Goal: Information Seeking & Learning: Learn about a topic

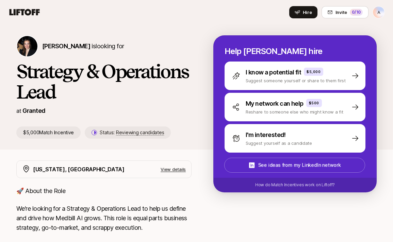
scroll to position [7, 0]
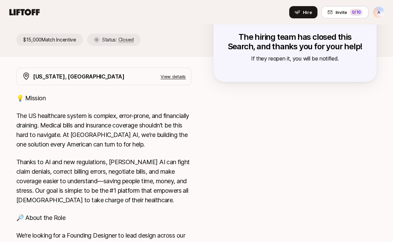
scroll to position [92, 0]
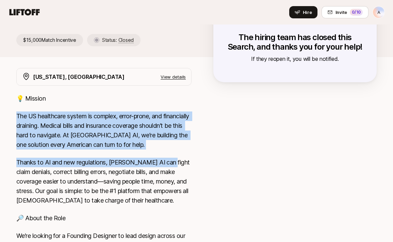
drag, startPoint x: 120, startPoint y: 104, endPoint x: 166, endPoint y: 171, distance: 81.6
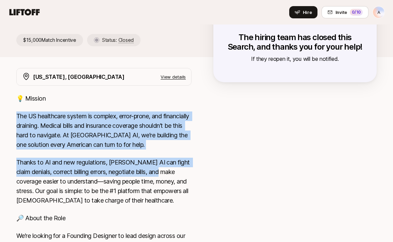
click at [166, 171] on p "Thanks to AI and new regulations, Medbill AI can fight claim denials, correct b…" at bounding box center [103, 182] width 175 height 48
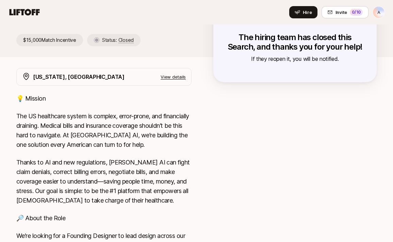
click at [166, 171] on p "Thanks to AI and new regulations, Medbill AI can fight claim denials, correct b…" at bounding box center [103, 182] width 175 height 48
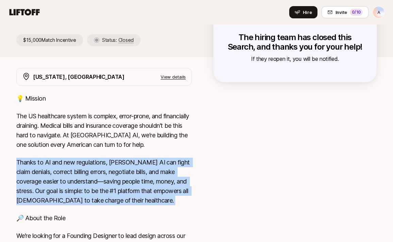
click at [166, 171] on p "Thanks to AI and new regulations, Medbill AI can fight claim denials, correct b…" at bounding box center [103, 182] width 175 height 48
click at [166, 199] on p "Thanks to AI and new regulations, Medbill AI can fight claim denials, correct b…" at bounding box center [103, 182] width 175 height 48
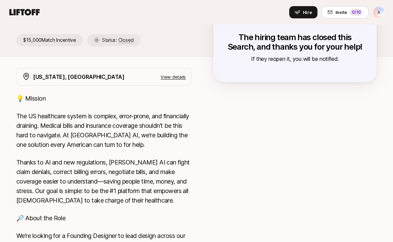
click at [166, 199] on p "Thanks to AI and new regulations, Medbill AI can fight claim denials, correct b…" at bounding box center [103, 182] width 175 height 48
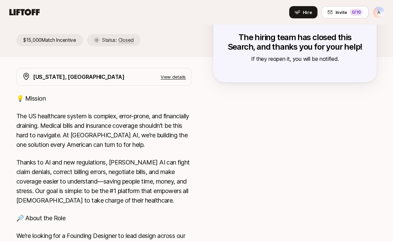
click at [174, 202] on p "Thanks to AI and new regulations, Medbill AI can fight claim denials, correct b…" at bounding box center [103, 182] width 175 height 48
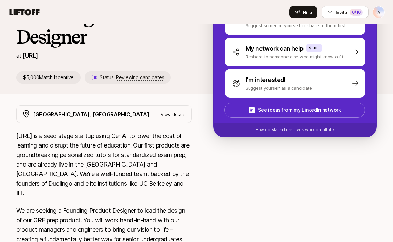
scroll to position [58, 0]
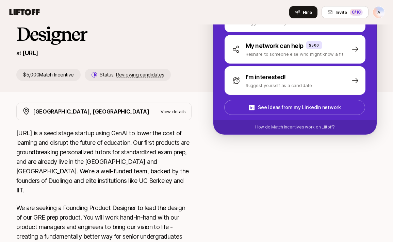
click at [155, 182] on p "SigIQ.ai is a seed stage startup using GenAI to lower the cost of learning and …" at bounding box center [103, 161] width 175 height 67
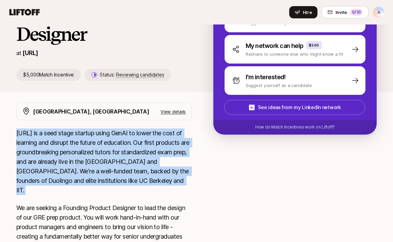
click at [155, 182] on p "SigIQ.ai is a seed stage startup using GenAI to lower the cost of learning and …" at bounding box center [103, 161] width 175 height 67
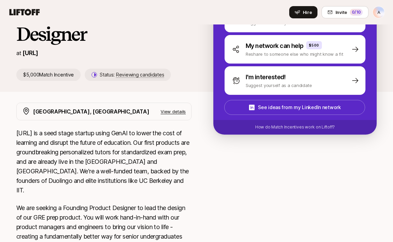
click at [162, 182] on p "SigIQ.ai is a seed stage startup using GenAI to lower the cost of learning and …" at bounding box center [103, 161] width 175 height 67
click at [165, 182] on p "SigIQ.ai is a seed stage startup using GenAI to lower the cost of learning and …" at bounding box center [103, 161] width 175 height 67
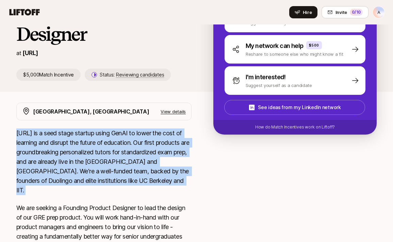
click at [165, 182] on p "SigIQ.ai is a seed stage startup using GenAI to lower the cost of learning and …" at bounding box center [103, 161] width 175 height 67
click at [175, 182] on p "SigIQ.ai is a seed stage startup using GenAI to lower the cost of learning and …" at bounding box center [103, 161] width 175 height 67
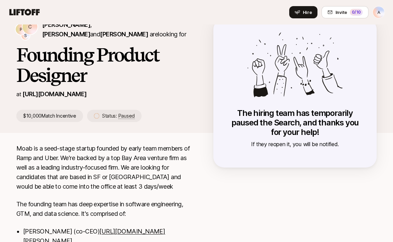
scroll to position [19, 0]
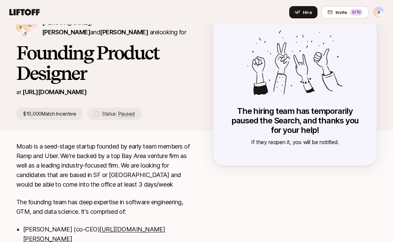
click at [162, 156] on p "Moab is a seed-stage startup founded by early team members of Ramp and Uber. We…" at bounding box center [103, 166] width 175 height 48
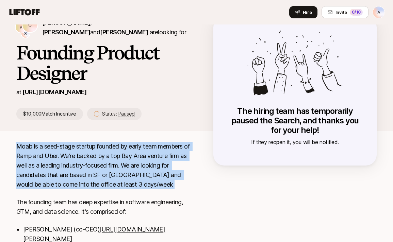
click at [160, 170] on p "Moab is a seed-stage startup founded by early team members of Ramp and Uber. We…" at bounding box center [103, 166] width 175 height 48
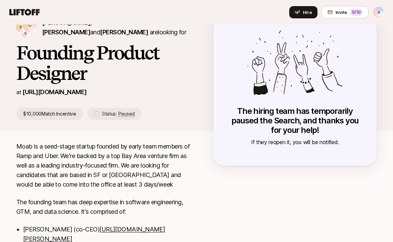
click at [160, 170] on p "Moab is a seed-stage startup founded by early team members of Ramp and Uber. We…" at bounding box center [103, 166] width 175 height 48
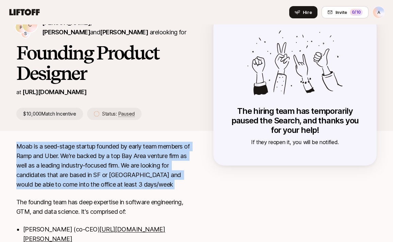
click at [158, 178] on p "Moab is a seed-stage startup founded by early team members of Ramp and Uber. We…" at bounding box center [103, 166] width 175 height 48
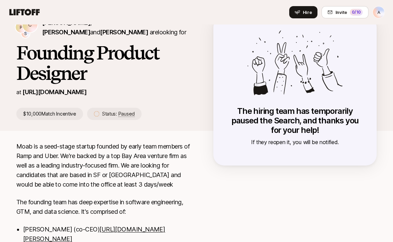
click at [158, 178] on p "Moab is a seed-stage startup founded by early team members of Ramp and Uber. We…" at bounding box center [103, 166] width 175 height 48
click at [151, 188] on p "Moab is a seed-stage startup founded by early team members of Ramp and Uber. We…" at bounding box center [103, 166] width 175 height 48
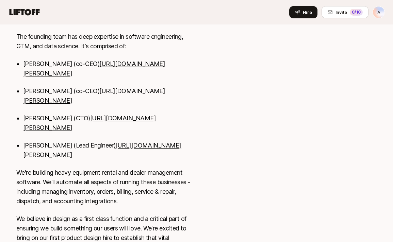
scroll to position [233, 0]
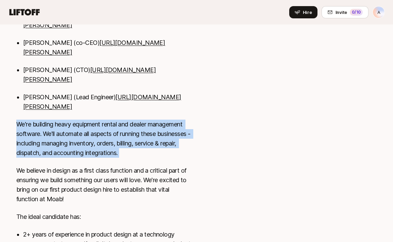
drag, startPoint x: 164, startPoint y: 118, endPoint x: 169, endPoint y: 167, distance: 49.2
click at [168, 165] on div "Moab is a seed-stage startup founded by early team members of Ramp and Uber. We…" at bounding box center [103, 174] width 175 height 492
click at [169, 167] on p "We believe in design as a first class function and a critical part of ensuring …" at bounding box center [103, 185] width 175 height 38
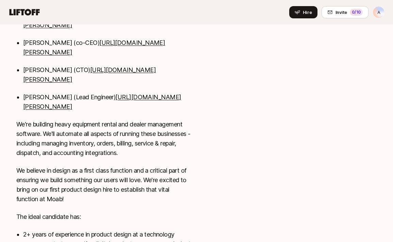
click at [166, 152] on p "We're building heavy equipment rental and dealer management software. We'll aut…" at bounding box center [103, 139] width 175 height 38
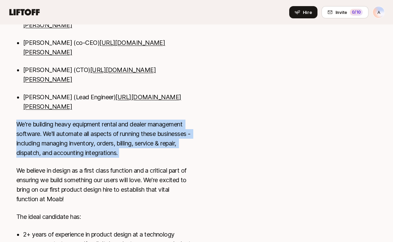
click at [166, 152] on p "We're building heavy equipment rental and dealer management software. We'll aut…" at bounding box center [103, 139] width 175 height 38
click at [170, 153] on p "We're building heavy equipment rental and dealer management software. We'll aut…" at bounding box center [103, 139] width 175 height 38
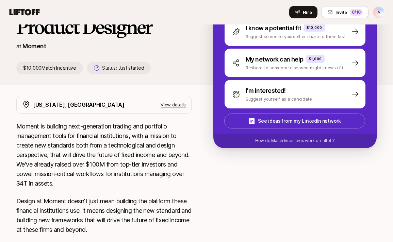
scroll to position [47, 0]
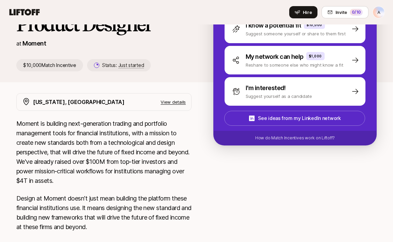
click at [125, 180] on p "Moment is building next-generation trading and portfolio management tools for f…" at bounding box center [103, 152] width 175 height 67
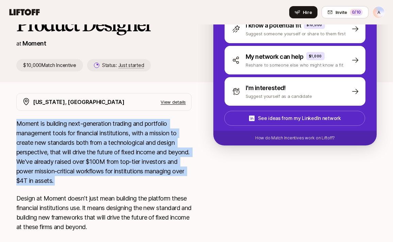
click at [125, 180] on p "Moment is building next-generation trading and portfolio management tools for f…" at bounding box center [103, 152] width 175 height 67
click at [136, 180] on p "Moment is building next-generation trading and portfolio management tools for f…" at bounding box center [103, 152] width 175 height 67
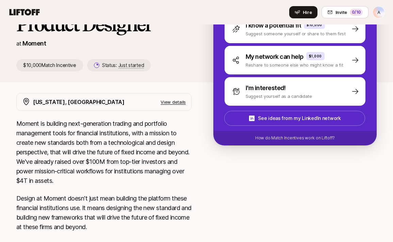
click at [136, 182] on p "Moment is building next-generation trading and portfolio management tools for f…" at bounding box center [103, 152] width 175 height 67
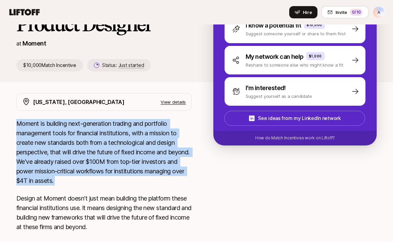
click at [136, 182] on p "Moment is building next-generation trading and portfolio management tools for f…" at bounding box center [103, 152] width 175 height 67
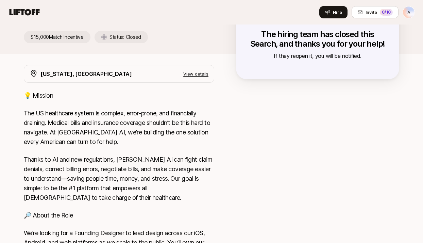
scroll to position [111, 0]
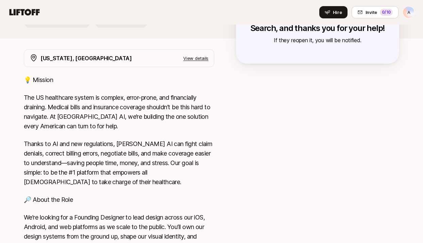
click at [159, 125] on p "The US healthcare system is complex, error-prone, and financially draining. Med…" at bounding box center [119, 112] width 190 height 38
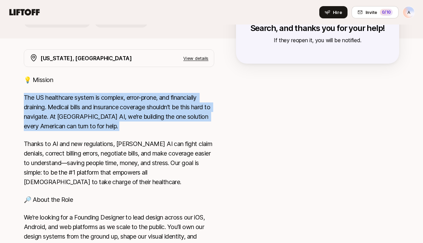
click at [159, 125] on p "The US healthcare system is complex, error-prone, and financially draining. Med…" at bounding box center [119, 112] width 190 height 38
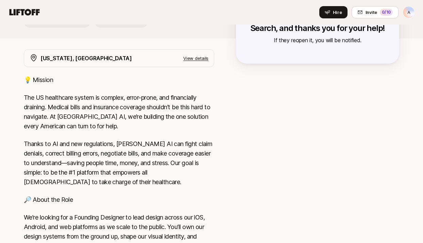
click at [152, 160] on p "Thanks to AI and new regulations, [PERSON_NAME] AI can fight claim denials, cor…" at bounding box center [119, 163] width 190 height 48
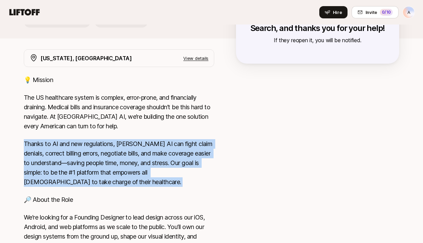
click at [152, 160] on p "Thanks to AI and new regulations, [PERSON_NAME] AI can fight claim denials, cor…" at bounding box center [119, 163] width 190 height 48
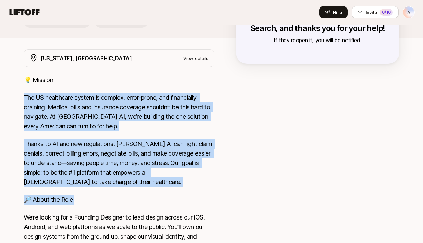
drag, startPoint x: 134, startPoint y: 189, endPoint x: 125, endPoint y: 85, distance: 104.5
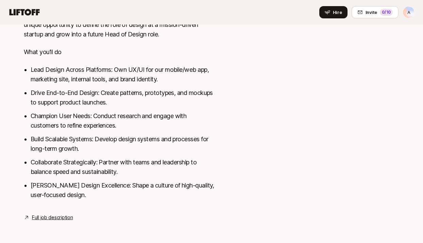
scroll to position [342, 0]
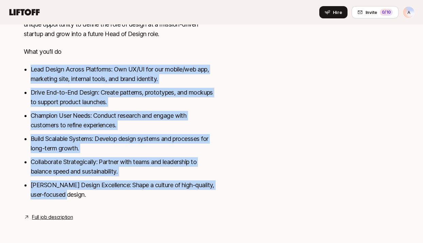
drag, startPoint x: 119, startPoint y: 192, endPoint x: 123, endPoint y: 48, distance: 143.9
click at [121, 50] on div "💡 Mission The US healthcare system is complex, error-prone, and financially dra…" at bounding box center [119, 25] width 190 height 363
click at [123, 48] on p "What you’ll do" at bounding box center [119, 52] width 190 height 10
drag, startPoint x: 115, startPoint y: 50, endPoint x: 131, endPoint y: 199, distance: 149.7
click at [130, 198] on div "💡 Mission The US healthcare system is complex, error-prone, and financially dra…" at bounding box center [119, 25] width 190 height 363
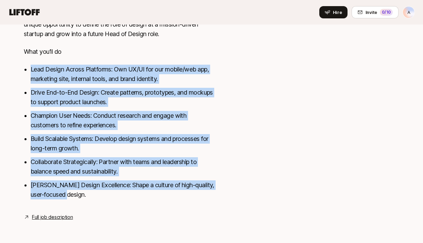
click at [131, 199] on li "Foster Design Excellence: Shape a culture of high-quality, user-focused design." at bounding box center [123, 189] width 184 height 19
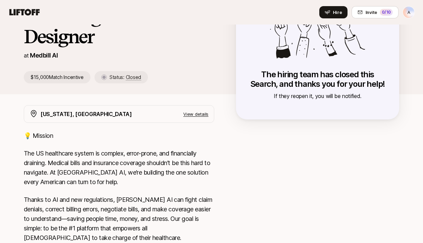
scroll to position [14, 0]
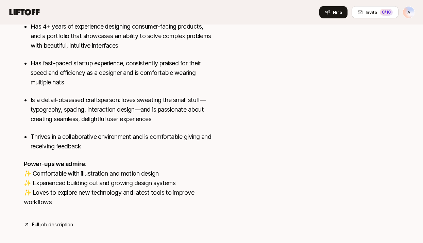
scroll to position [401, 0]
